Goal: Find specific page/section: Find specific page/section

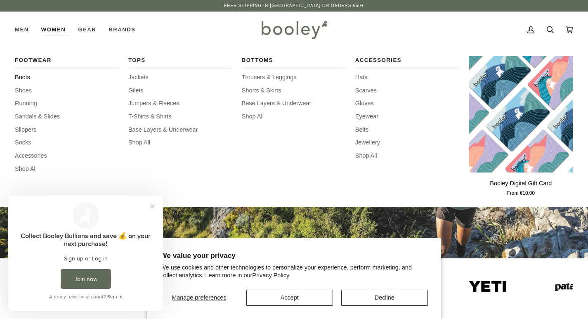
click at [24, 75] on span "Boots" at bounding box center [67, 77] width 104 height 9
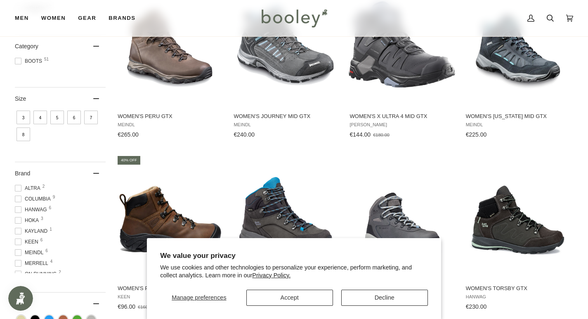
scroll to position [958, 0]
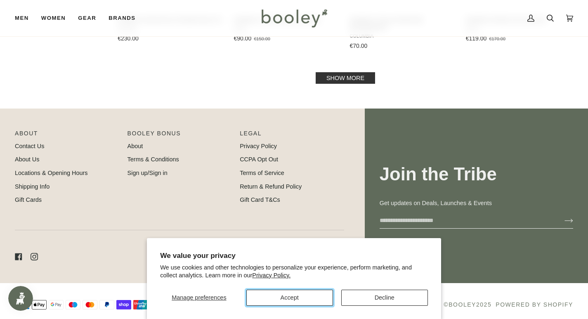
click at [305, 296] on button "Accept" at bounding box center [289, 298] width 87 height 16
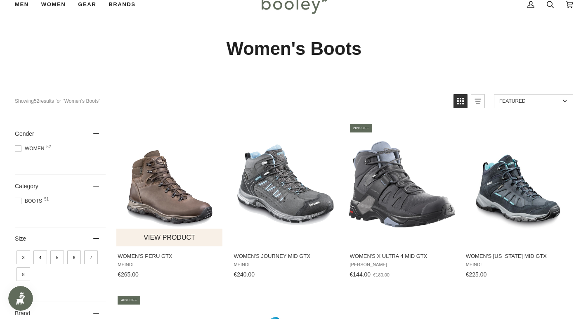
scroll to position [0, 0]
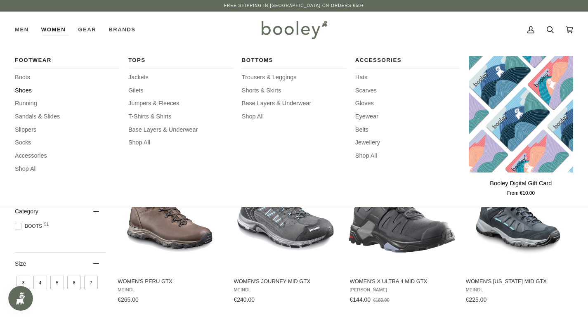
click at [30, 88] on span "Shoes" at bounding box center [67, 90] width 104 height 9
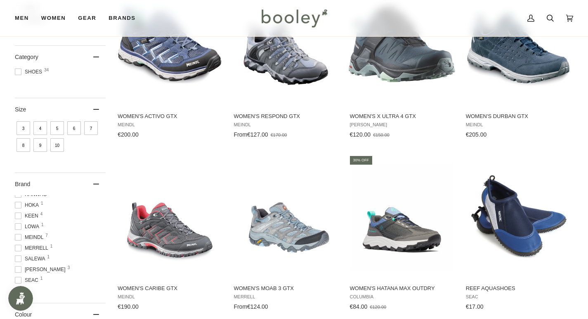
scroll to position [40, 0]
click at [41, 256] on span "Salomon 3" at bounding box center [41, 255] width 53 height 7
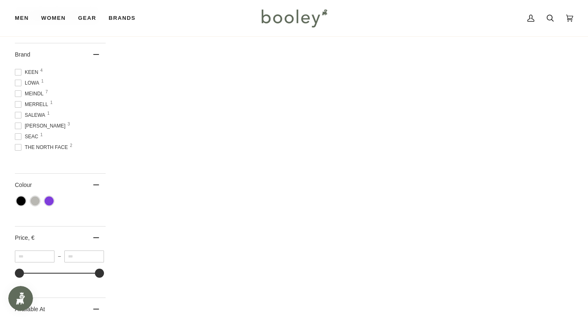
scroll to position [412, 0]
